Goal: Information Seeking & Learning: Learn about a topic

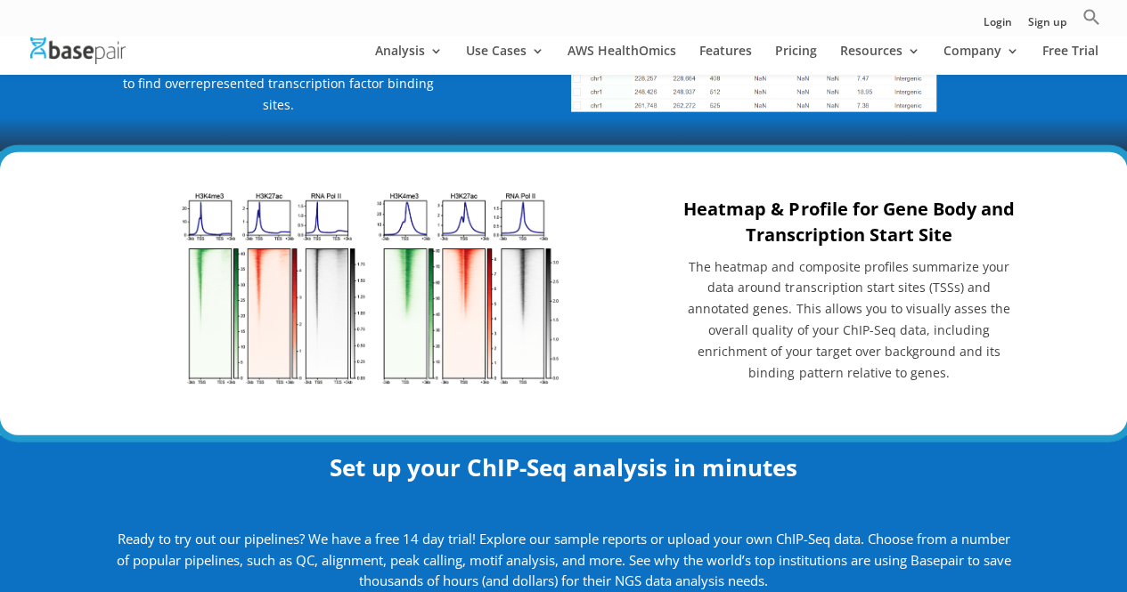
scroll to position [2040, 0]
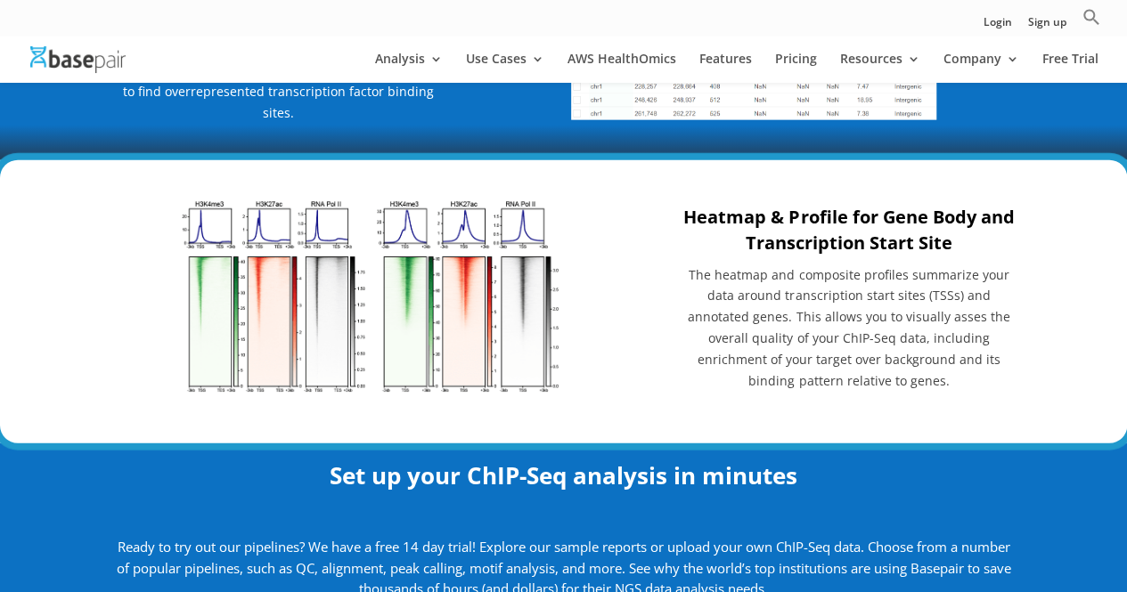
click at [419, 276] on img at bounding box center [374, 298] width 386 height 199
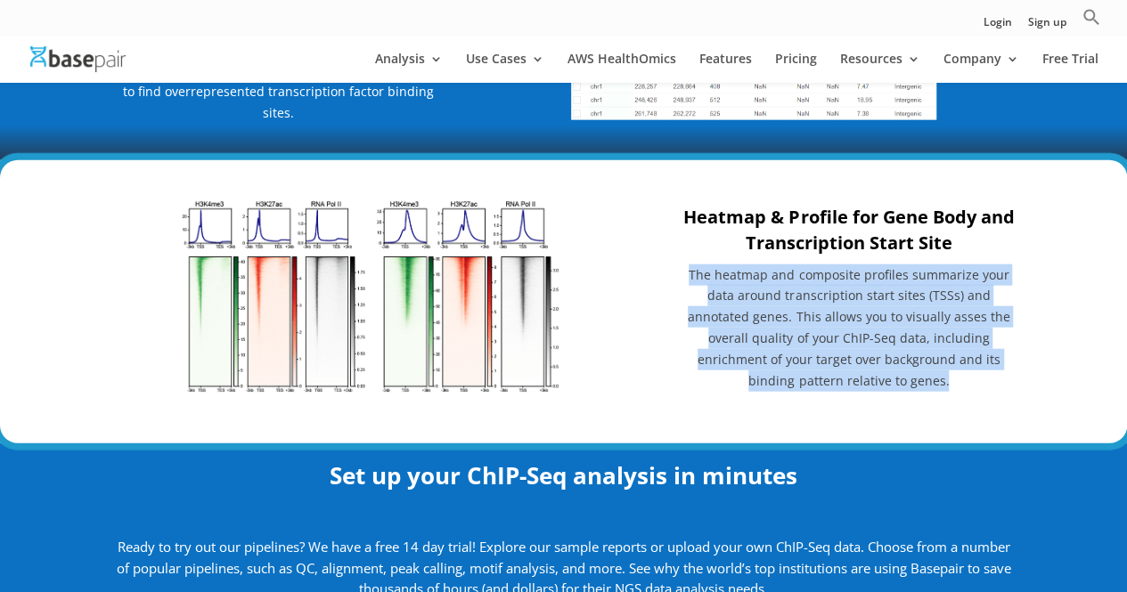
drag, startPoint x: 694, startPoint y: 263, endPoint x: 987, endPoint y: 378, distance: 315.0
click at [987, 378] on p "The heatmap and composite profiles summarize your data around transcription sta…" at bounding box center [848, 327] width 330 height 127
click at [1070, 329] on div "Heatmap & Profile for Gene Body and Transcription Start Site The heatmap and co…" at bounding box center [563, 302] width 1127 height 284
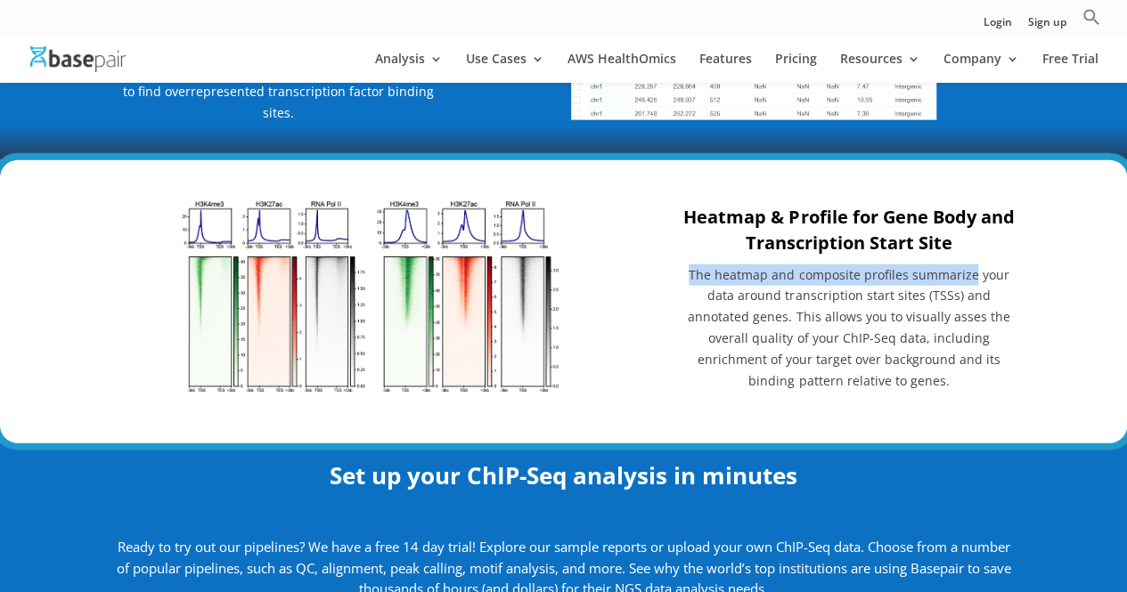
drag, startPoint x: 691, startPoint y: 265, endPoint x: 973, endPoint y: 270, distance: 282.3
click at [973, 270] on p "The heatmap and composite profiles summarize your data around transcription sta…" at bounding box center [848, 327] width 330 height 127
copy span "The heatmap and composite profiles summarize"
